Goal: Task Accomplishment & Management: Manage account settings

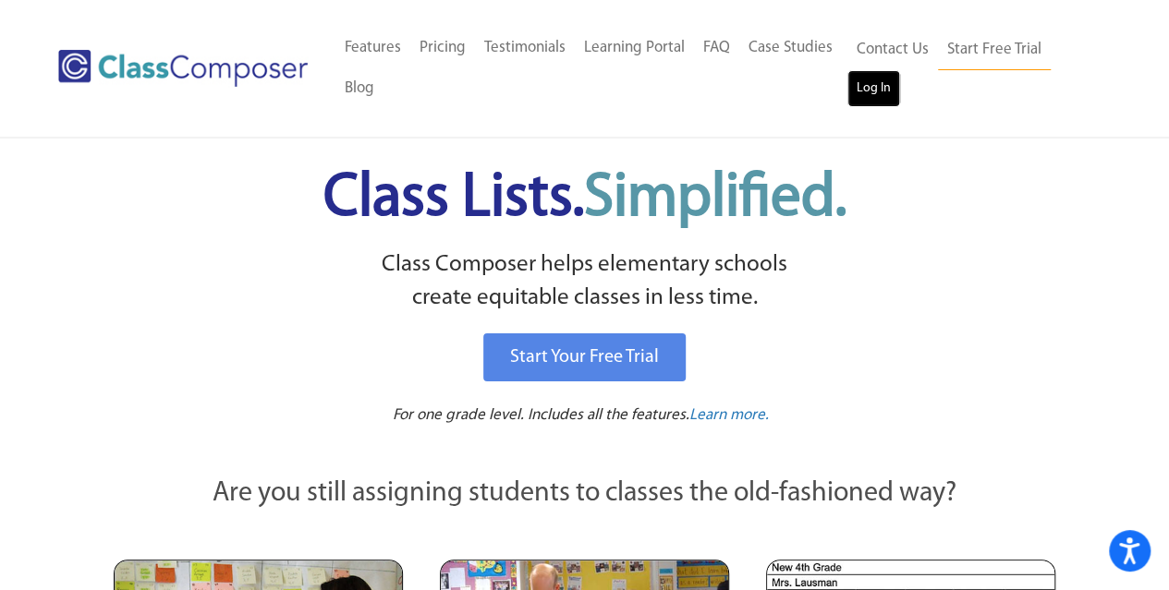
click at [864, 93] on link "Log In" at bounding box center [873, 88] width 53 height 37
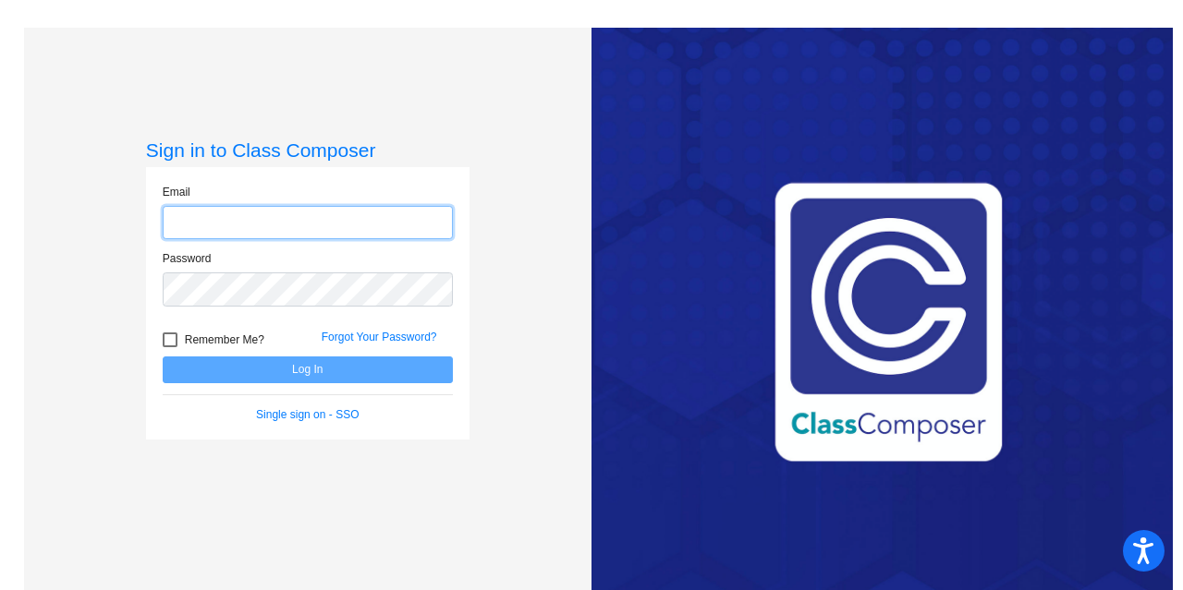
click at [200, 218] on input "email" at bounding box center [308, 223] width 290 height 34
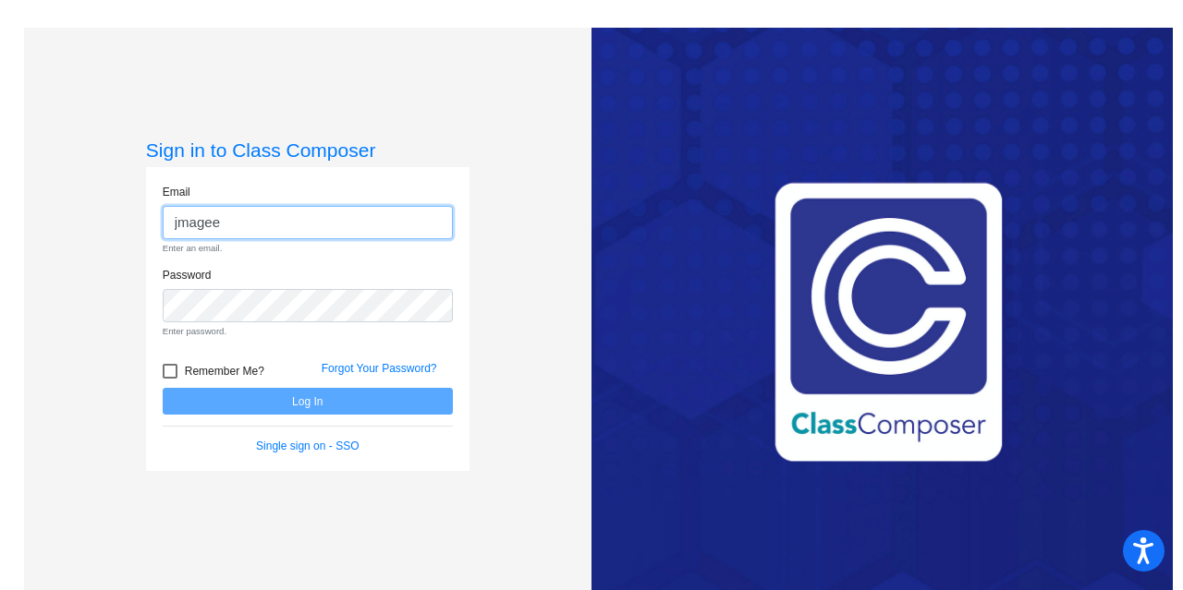
click at [218, 226] on input "jmagee" at bounding box center [308, 223] width 290 height 34
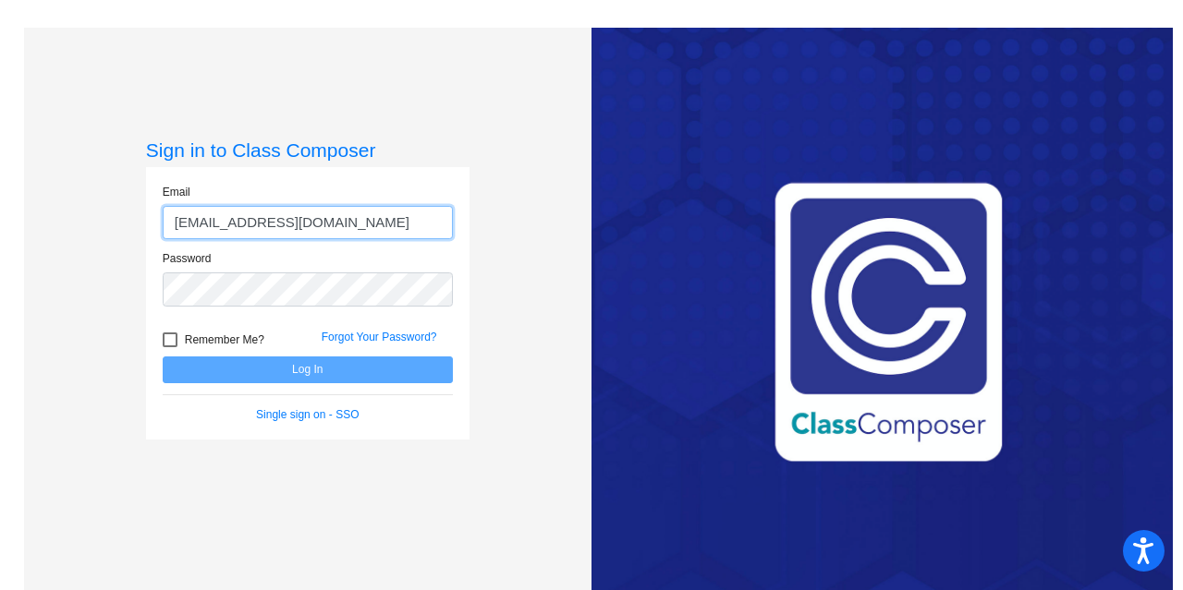
type input "jmagee@forsyth.k12.ga.us"
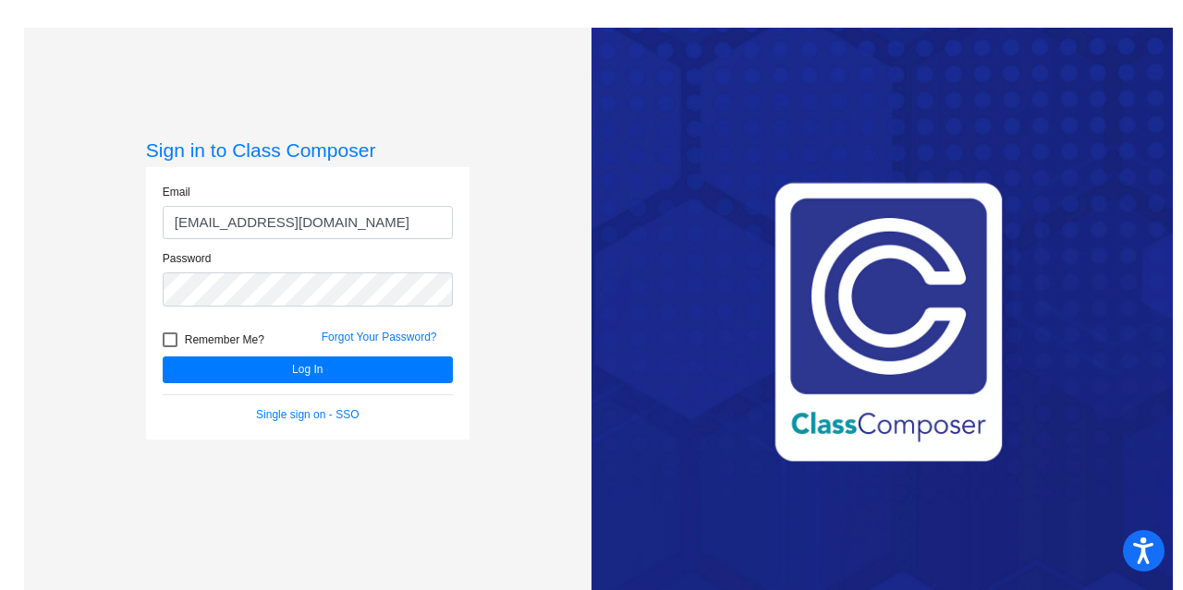
click at [168, 346] on div at bounding box center [170, 340] width 15 height 15
click at [169, 347] on input "Remember Me?" at bounding box center [169, 347] width 1 height 1
checkbox input "true"
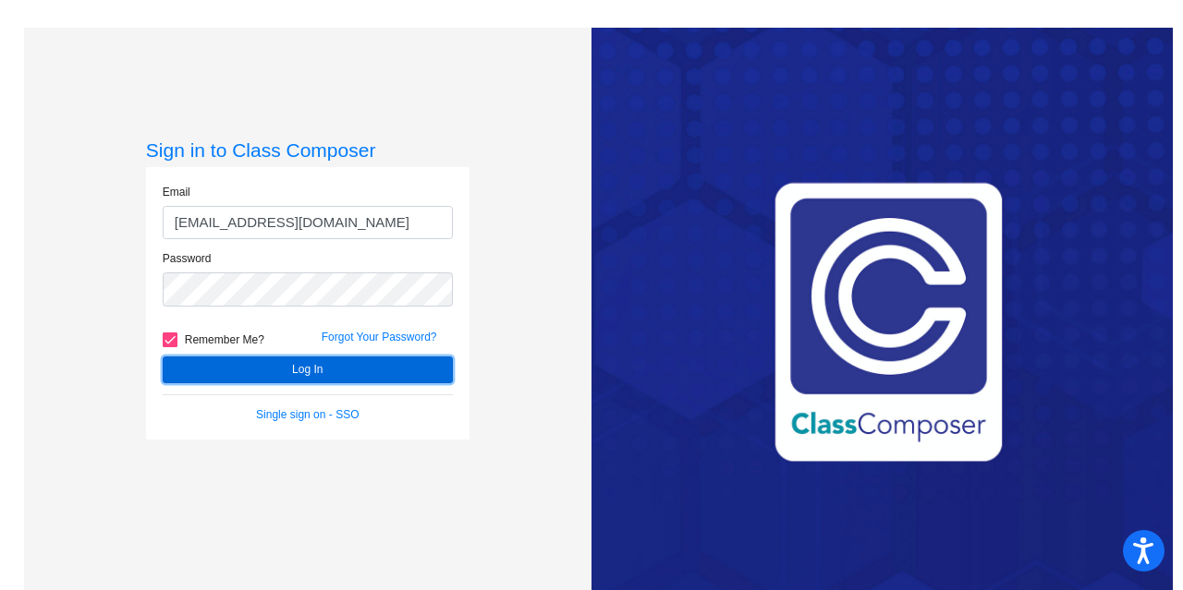
click at [243, 367] on button "Log In" at bounding box center [308, 370] width 290 height 27
click at [299, 365] on button "Log In" at bounding box center [308, 370] width 290 height 27
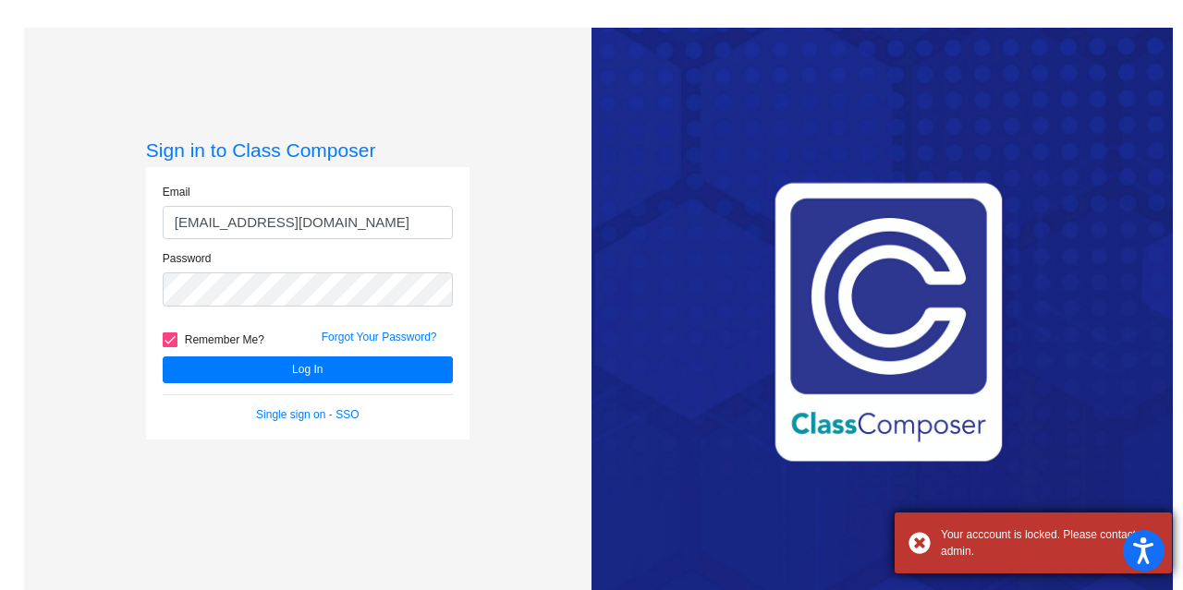
click at [991, 551] on div "Your acccount is locked. Please contact admin." at bounding box center [1049, 543] width 217 height 33
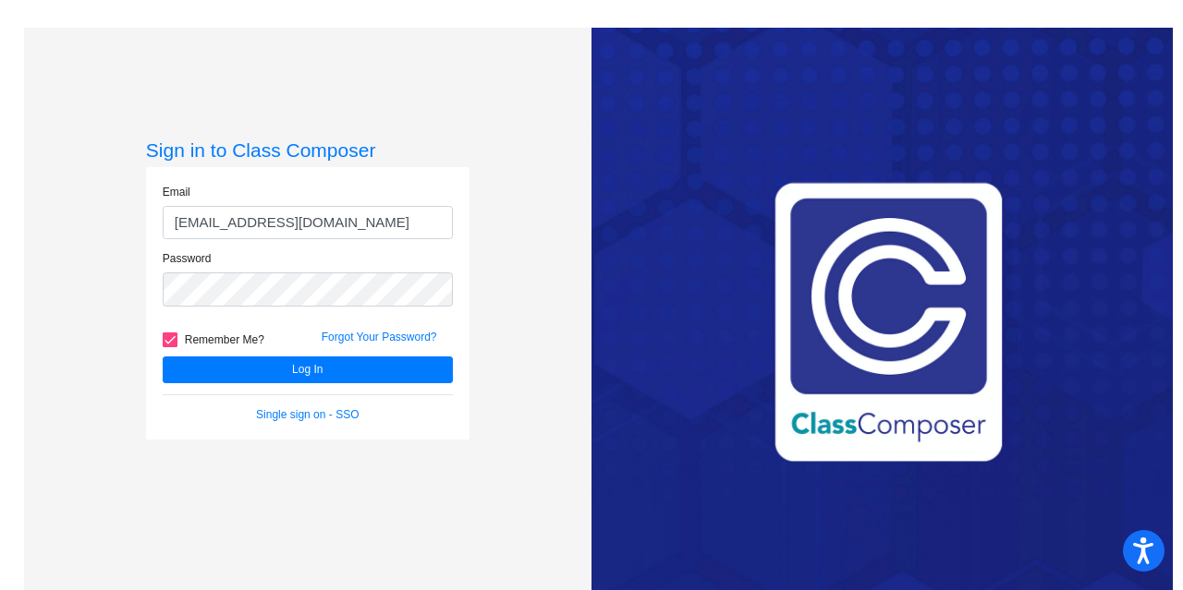
click at [991, 551] on div "Love Class Composer? Share it with a friend! If you're happy with Class Compose…" at bounding box center [881, 323] width 581 height 590
